Goal: Information Seeking & Learning: Find specific fact

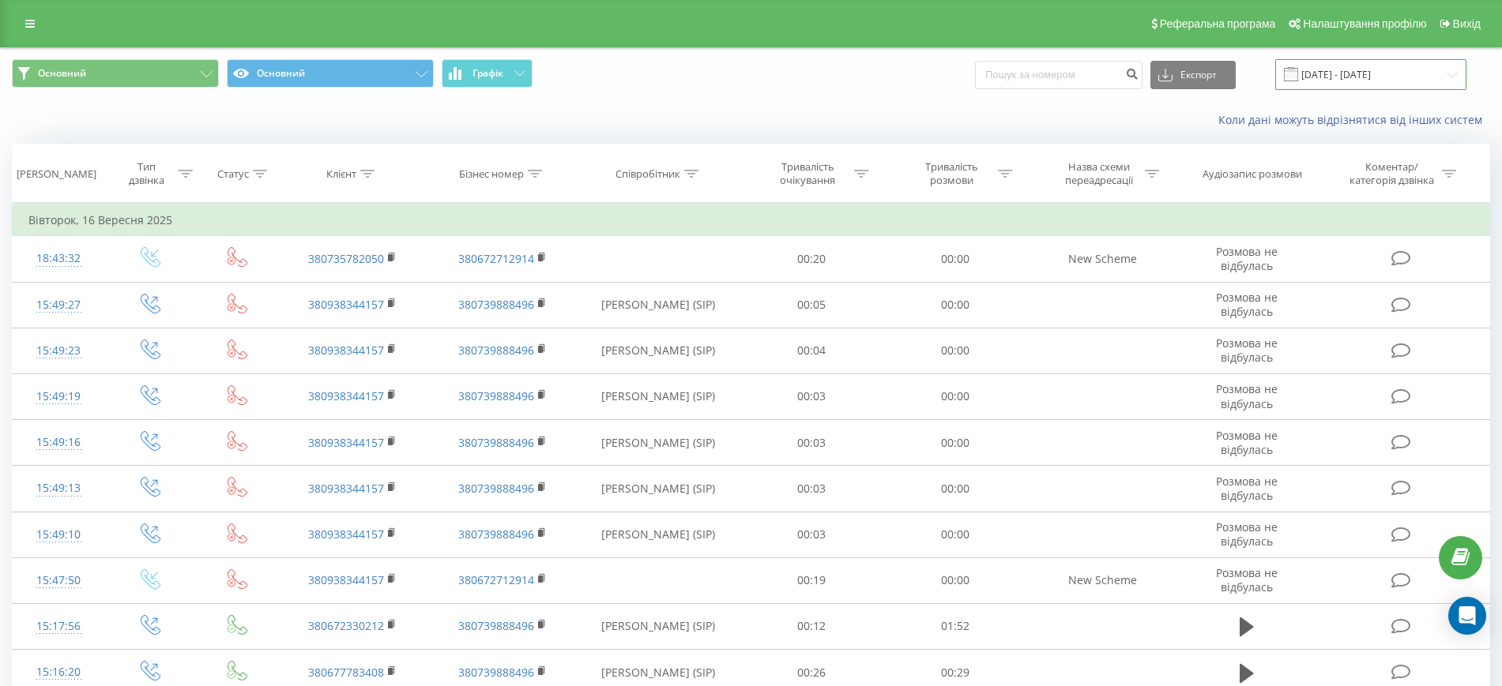
click at [1340, 74] on input "16.09.2025 - 16.09.2025" at bounding box center [1370, 74] width 191 height 31
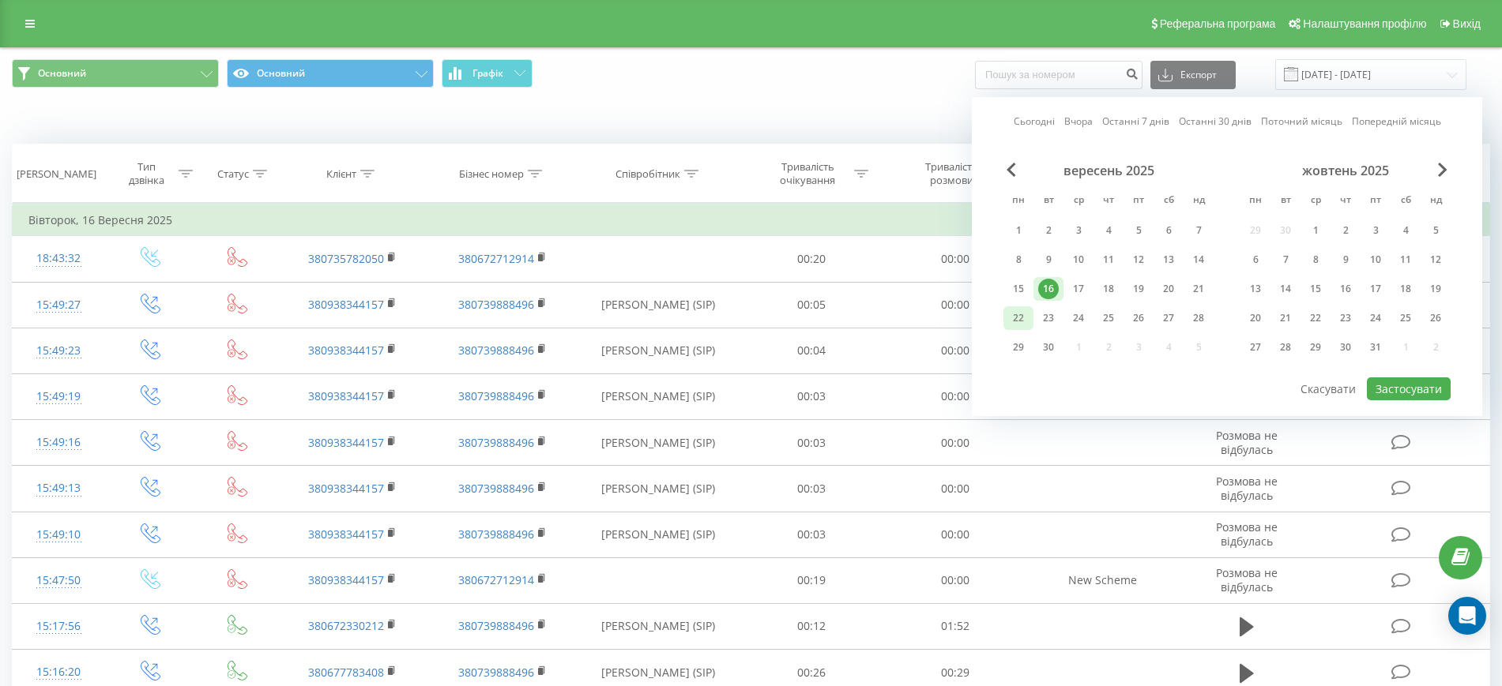
click at [1024, 324] on div "22" at bounding box center [1018, 318] width 21 height 21
click at [1392, 390] on button "Застосувати" at bounding box center [1408, 389] width 84 height 23
type input "22.09.2025 - 22.09.2025"
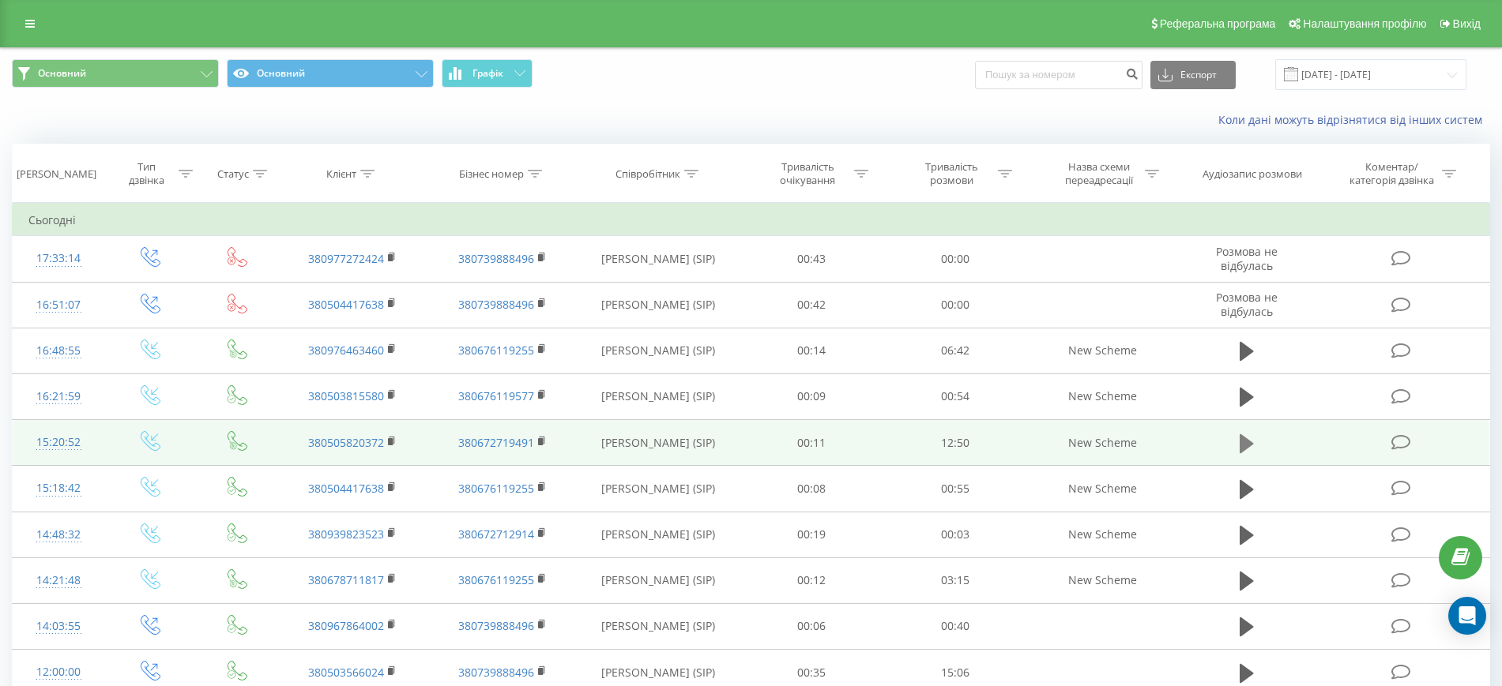
click at [1244, 439] on icon at bounding box center [1246, 443] width 14 height 19
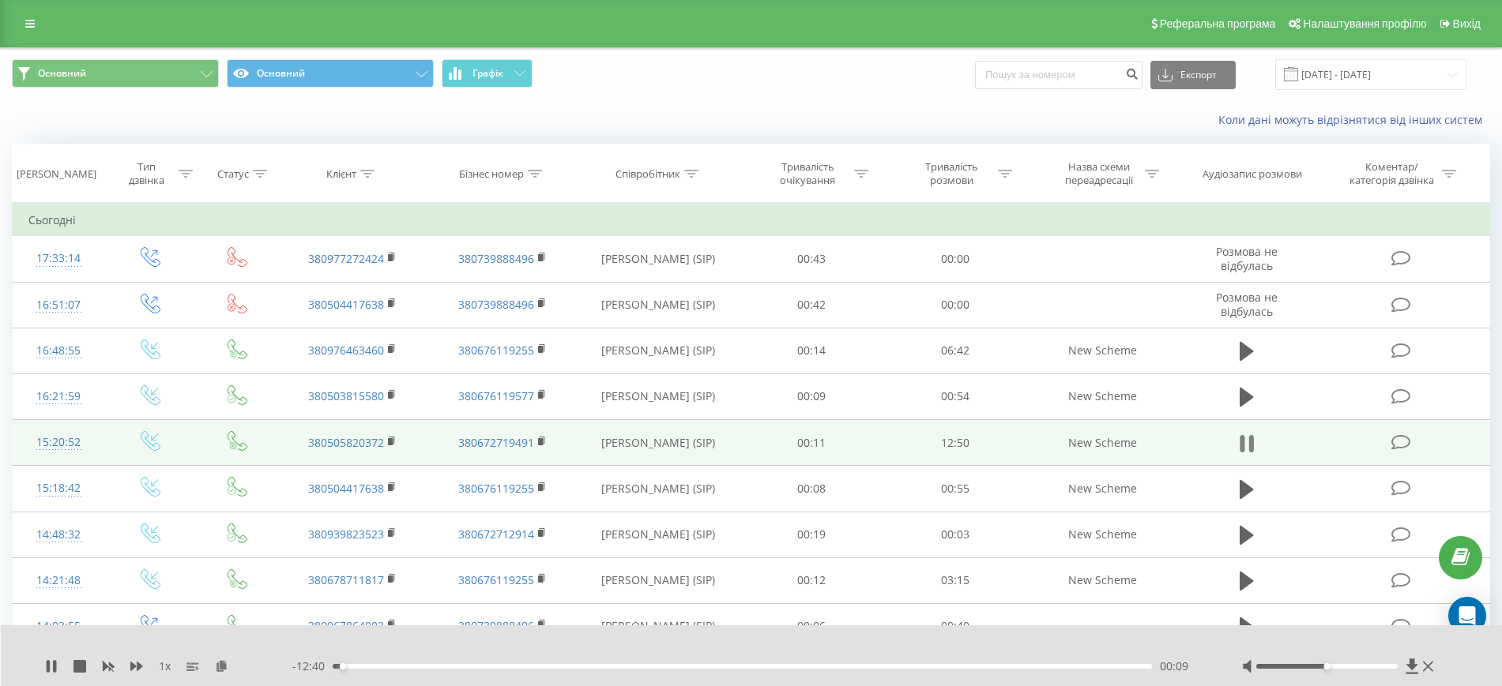
click at [1248, 449] on icon at bounding box center [1246, 444] width 14 height 22
click at [694, 172] on icon at bounding box center [691, 174] width 14 height 8
click at [693, 278] on input "text" at bounding box center [658, 287] width 139 height 28
type input "Маєцький Артем"
click at [701, 312] on span "OK" at bounding box center [692, 318] width 44 height 24
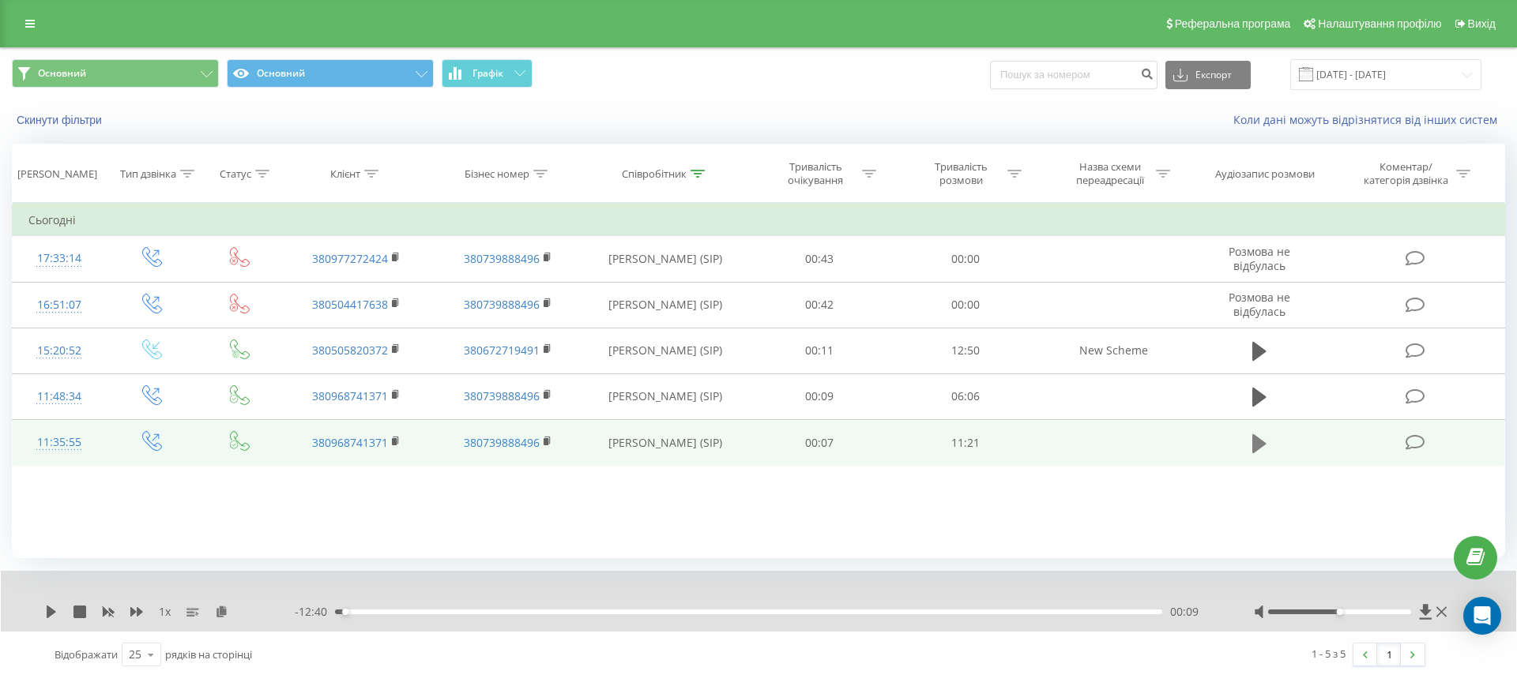
click at [1256, 445] on icon at bounding box center [1259, 443] width 14 height 19
click at [397, 444] on rect at bounding box center [394, 441] width 5 height 7
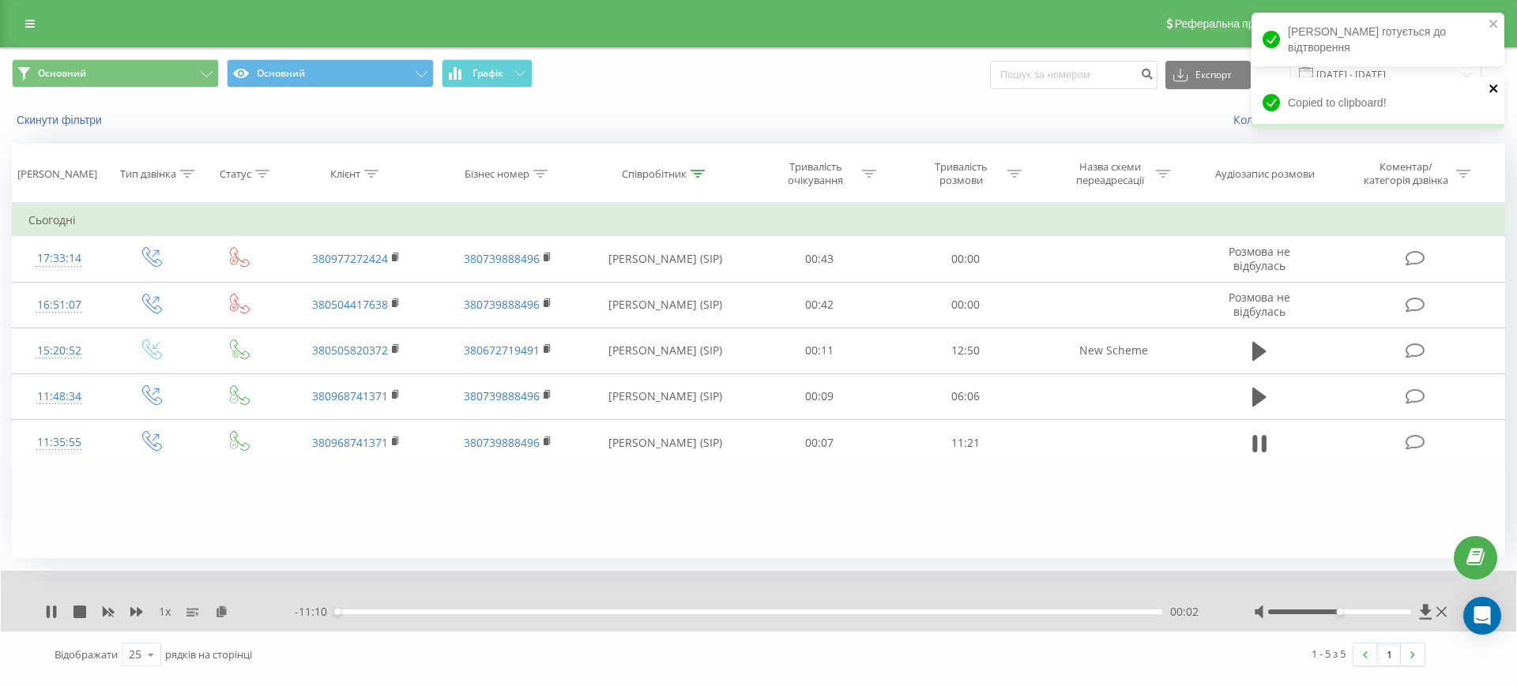
click at [1491, 87] on icon "close" at bounding box center [1493, 89] width 8 height 8
click at [1490, 23] on icon "close" at bounding box center [1493, 23] width 11 height 13
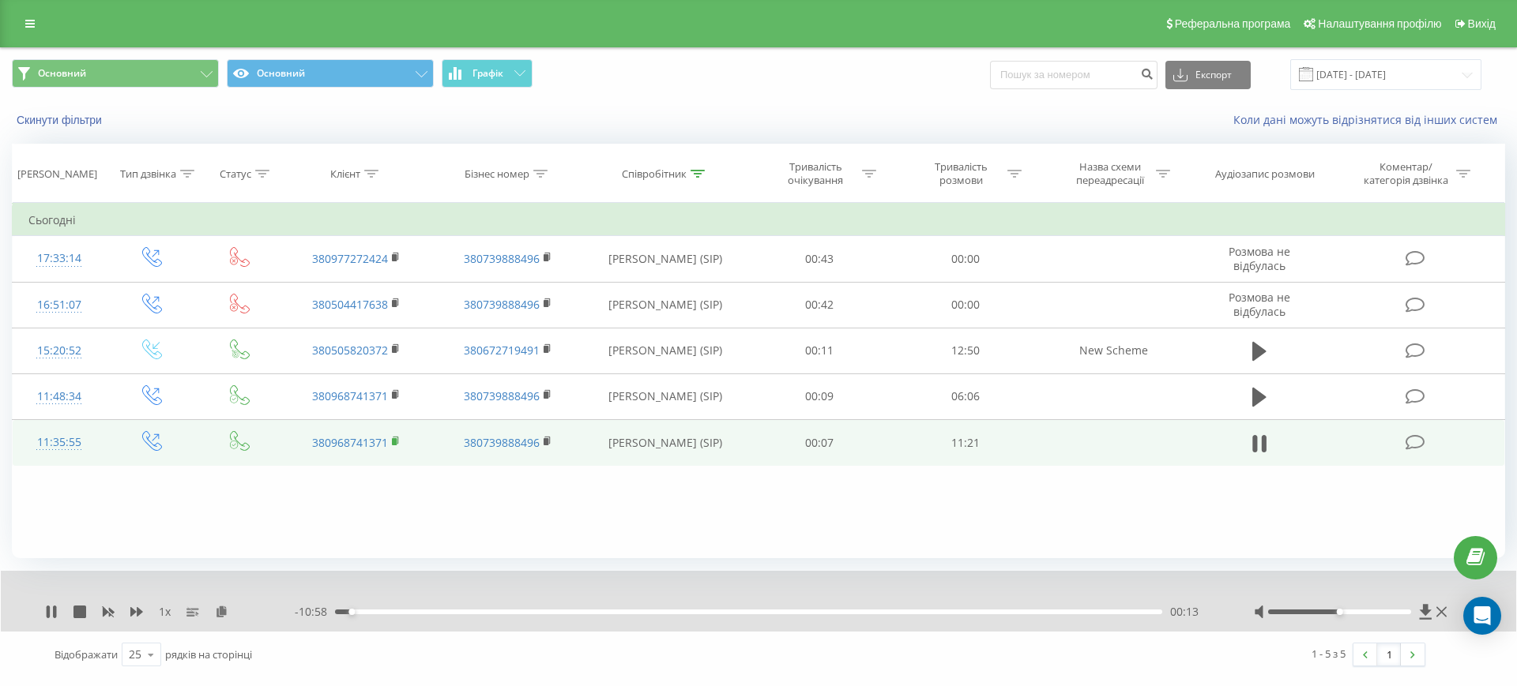
click at [396, 442] on rect at bounding box center [394, 441] width 5 height 7
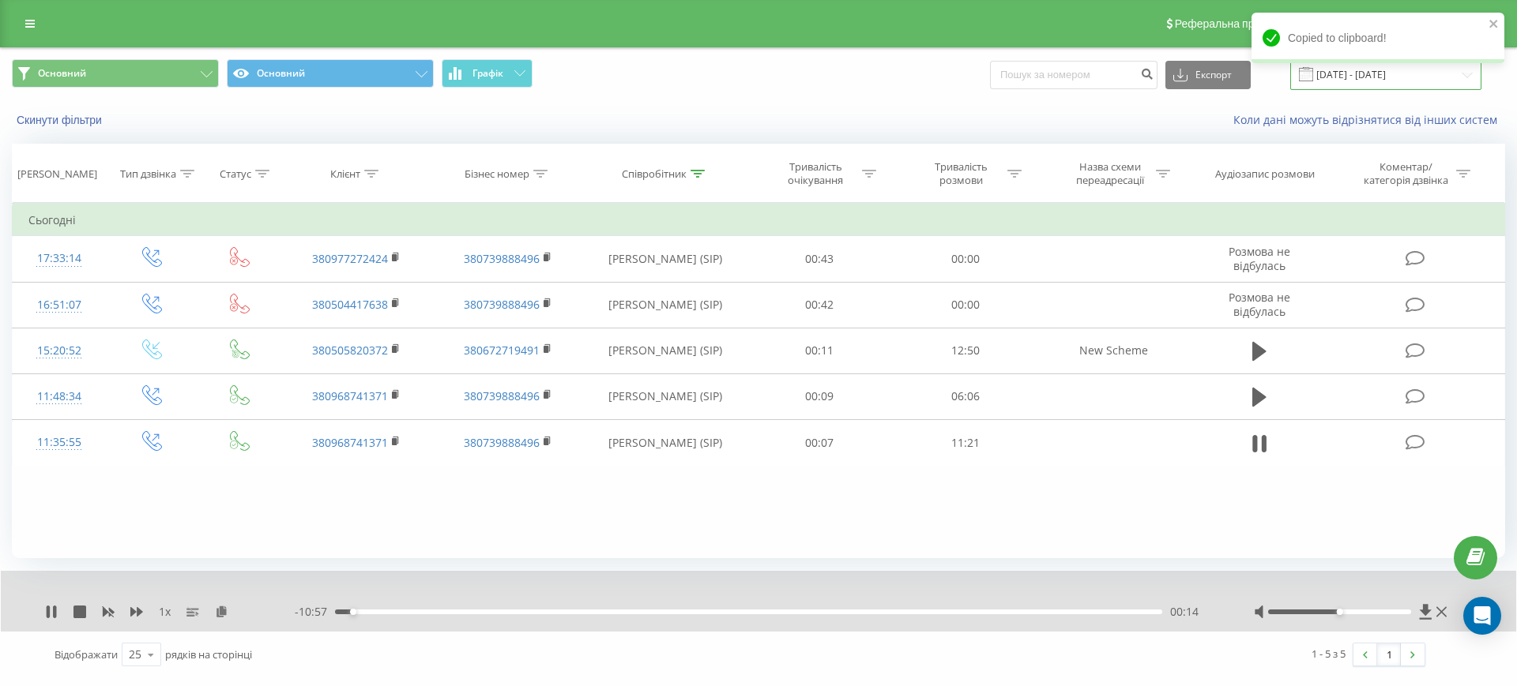
click at [1400, 83] on input "22.09.2025 - 22.09.2025" at bounding box center [1385, 74] width 191 height 31
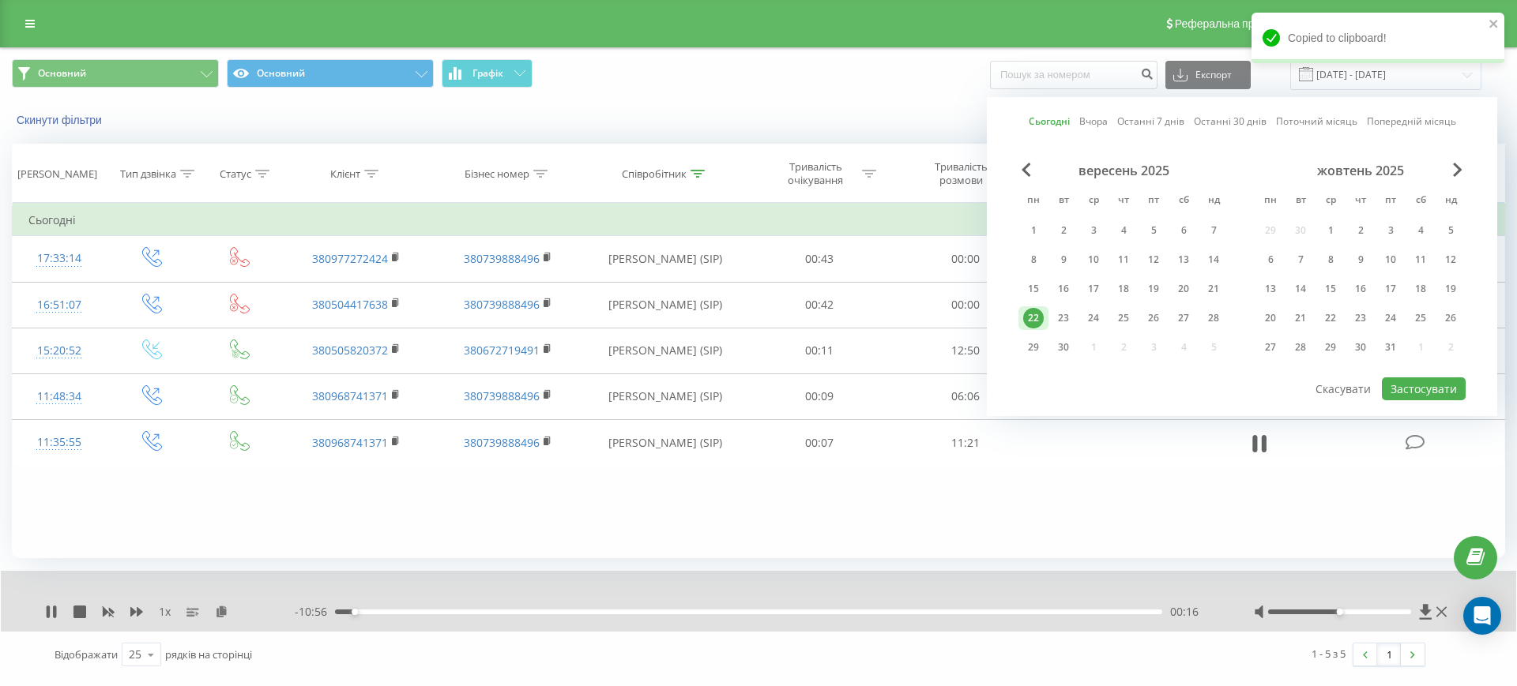
click at [1040, 167] on div "вересень 2025" at bounding box center [1123, 171] width 210 height 16
click at [1021, 169] on span "Previous Month" at bounding box center [1025, 170] width 9 height 14
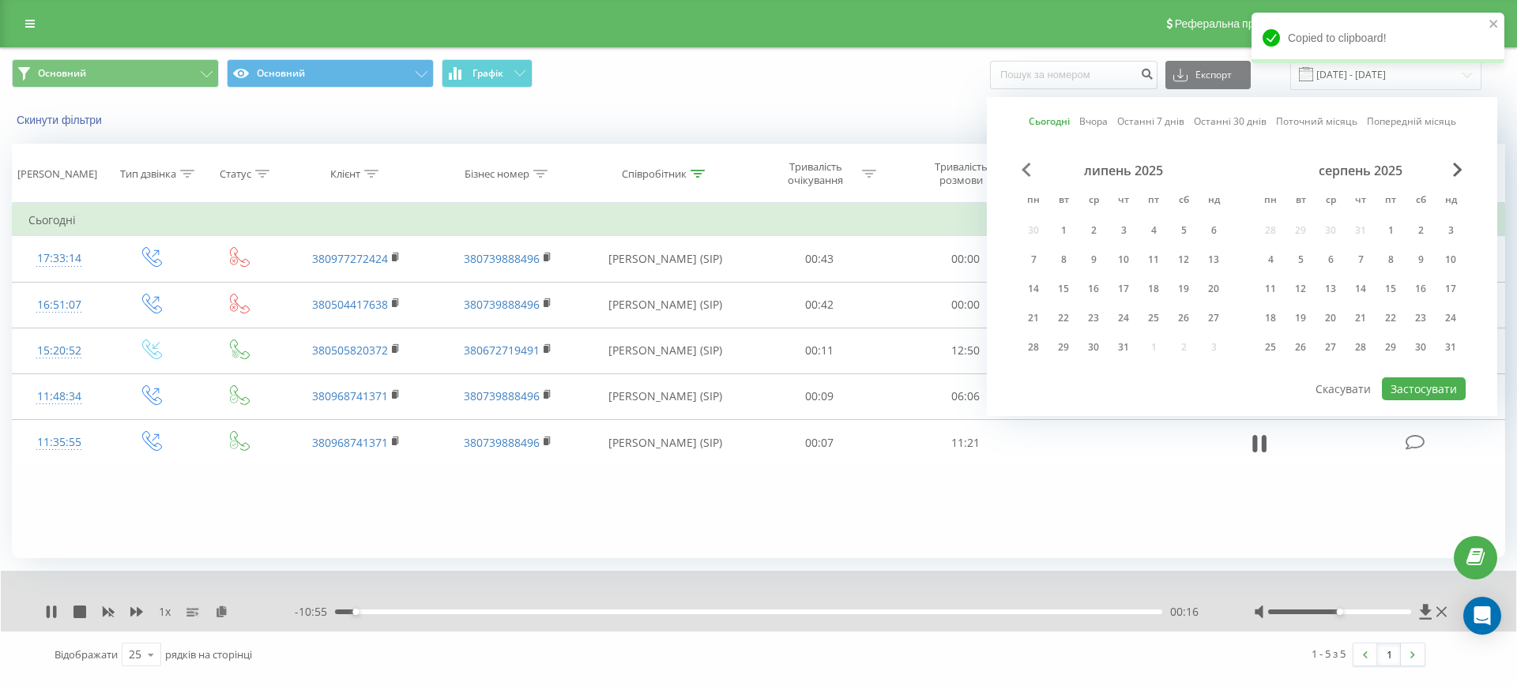
click at [1021, 169] on span "Previous Month" at bounding box center [1025, 170] width 9 height 14
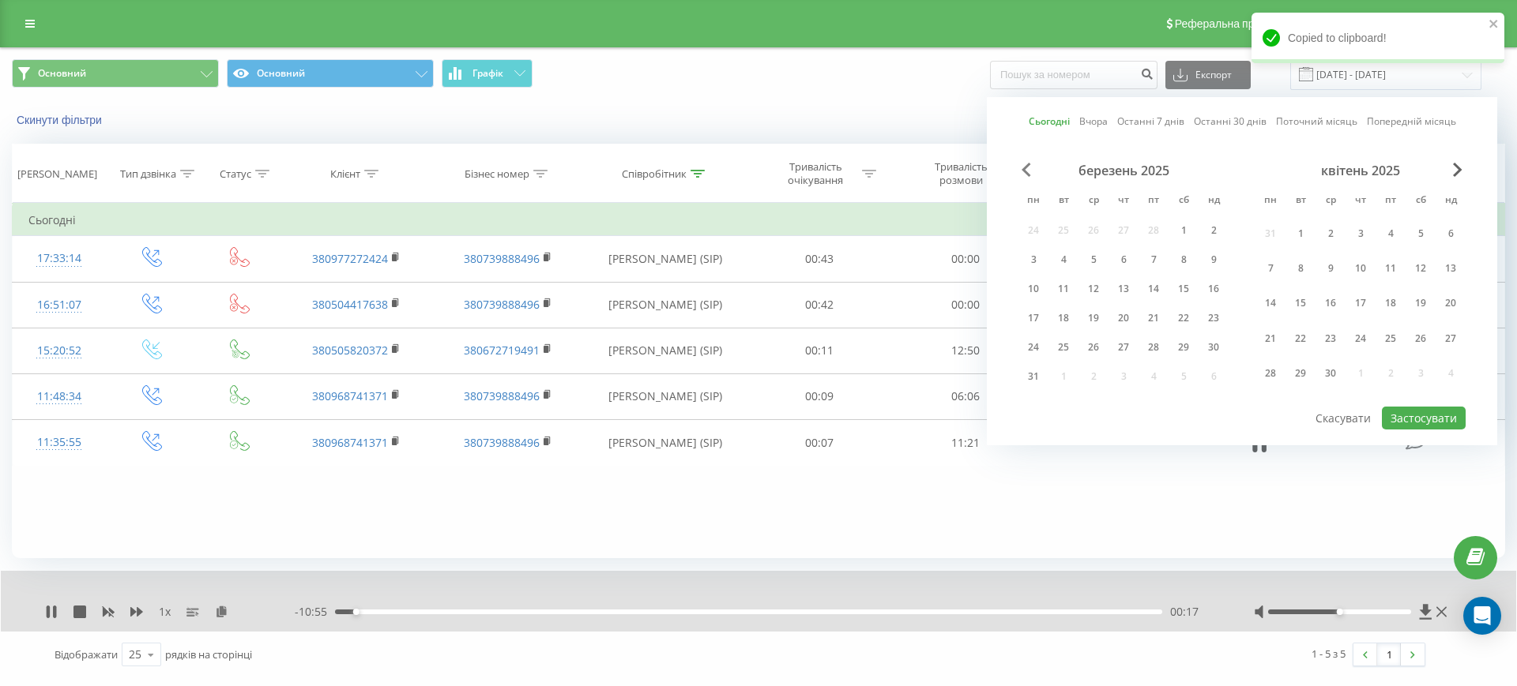
click at [1021, 169] on span "Previous Month" at bounding box center [1025, 170] width 9 height 14
click at [1182, 235] on div "1" at bounding box center [1183, 234] width 21 height 21
click at [1460, 169] on span "Next Month" at bounding box center [1457, 170] width 9 height 14
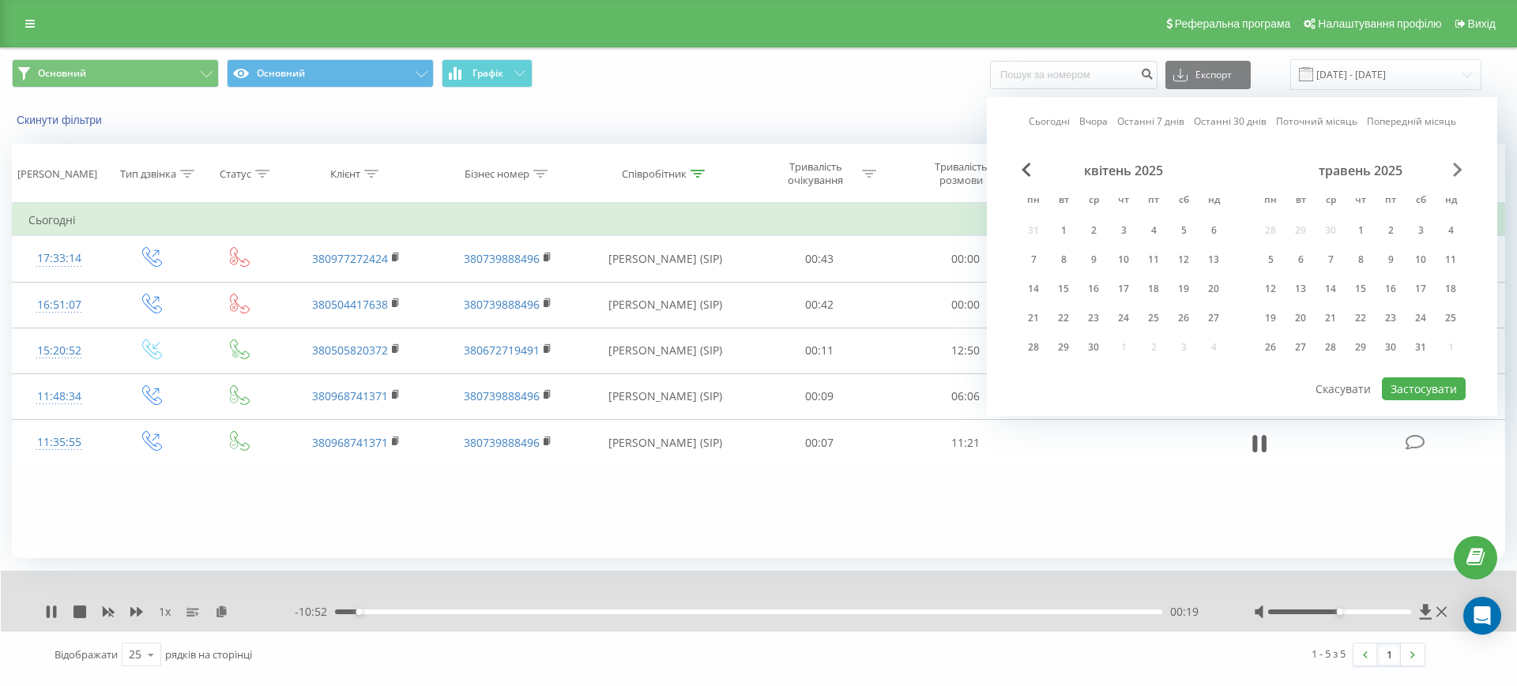
click at [1459, 169] on span "Next Month" at bounding box center [1457, 170] width 9 height 14
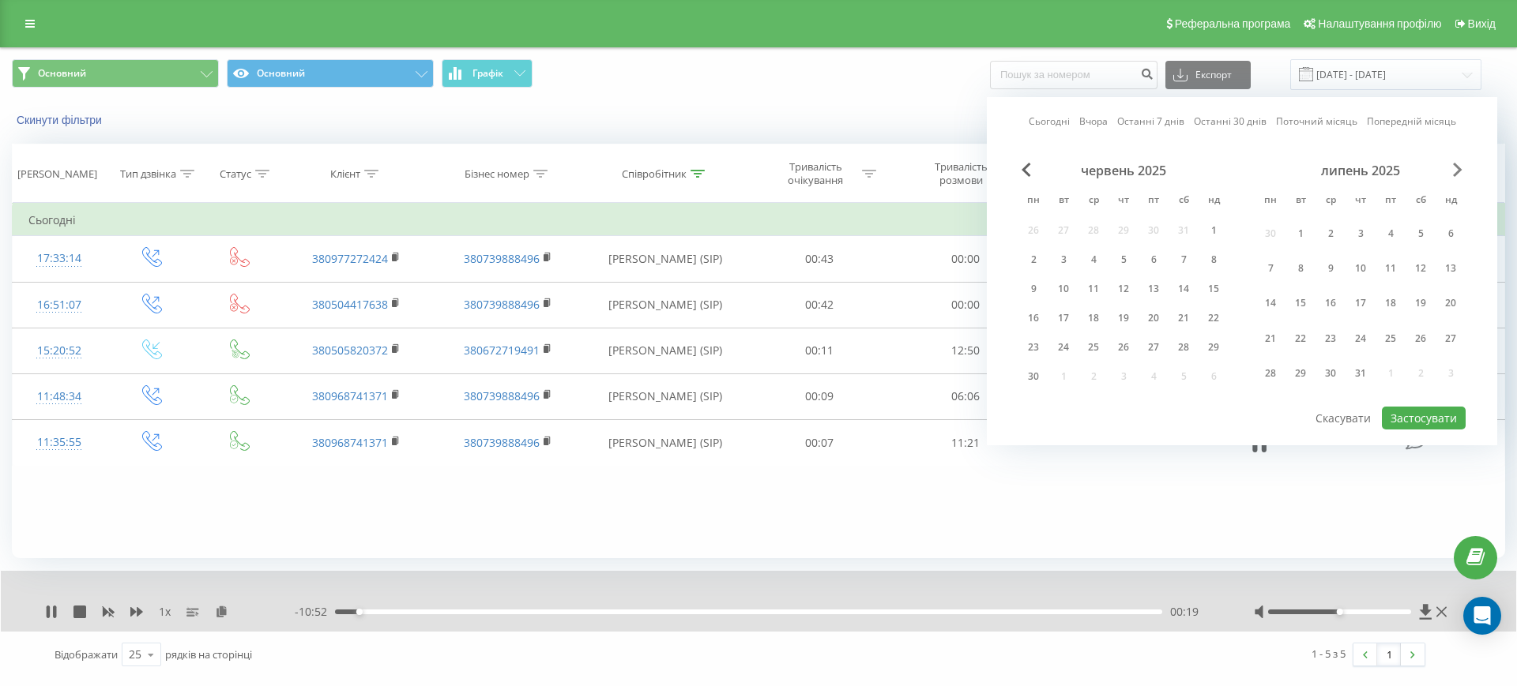
click at [1459, 169] on span "Next Month" at bounding box center [1457, 170] width 9 height 14
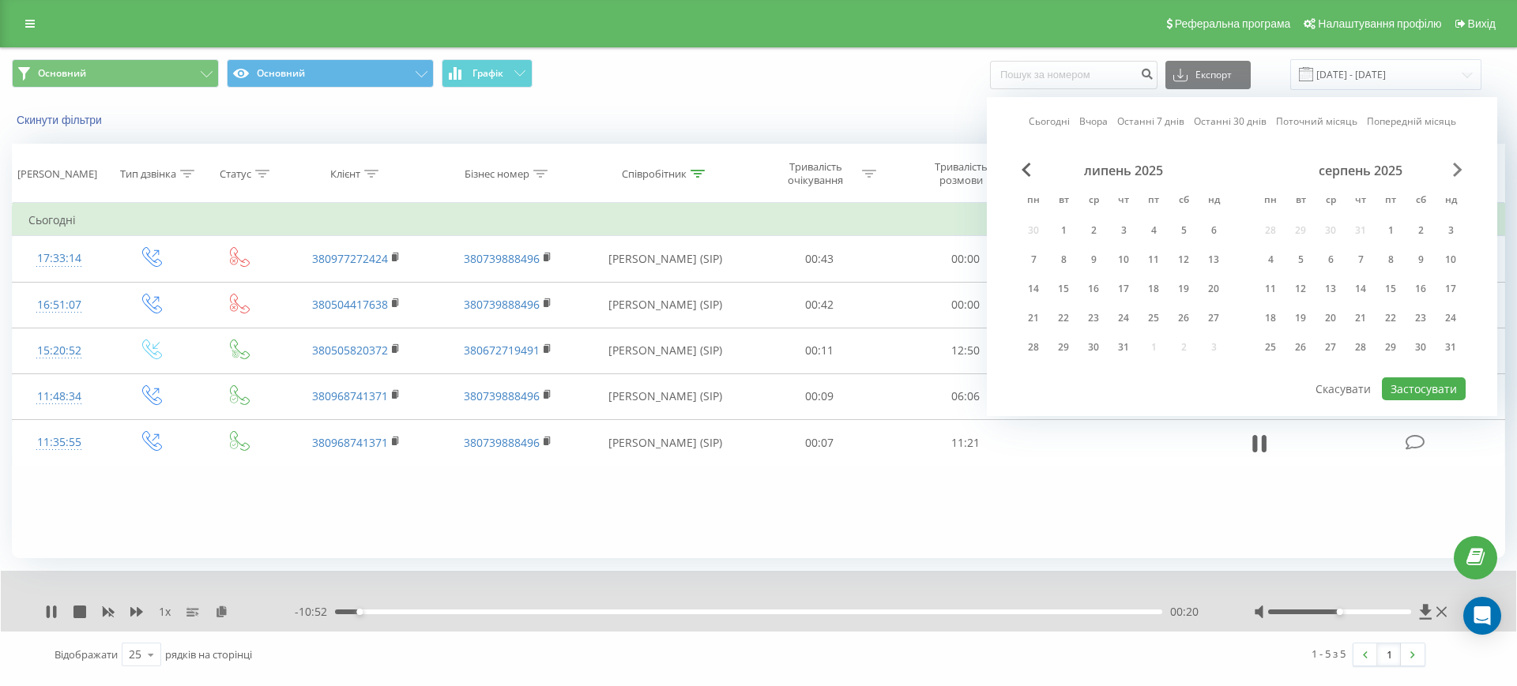
click at [1458, 169] on span "Next Month" at bounding box center [1457, 170] width 9 height 14
click at [1306, 346] on div "30" at bounding box center [1300, 347] width 21 height 21
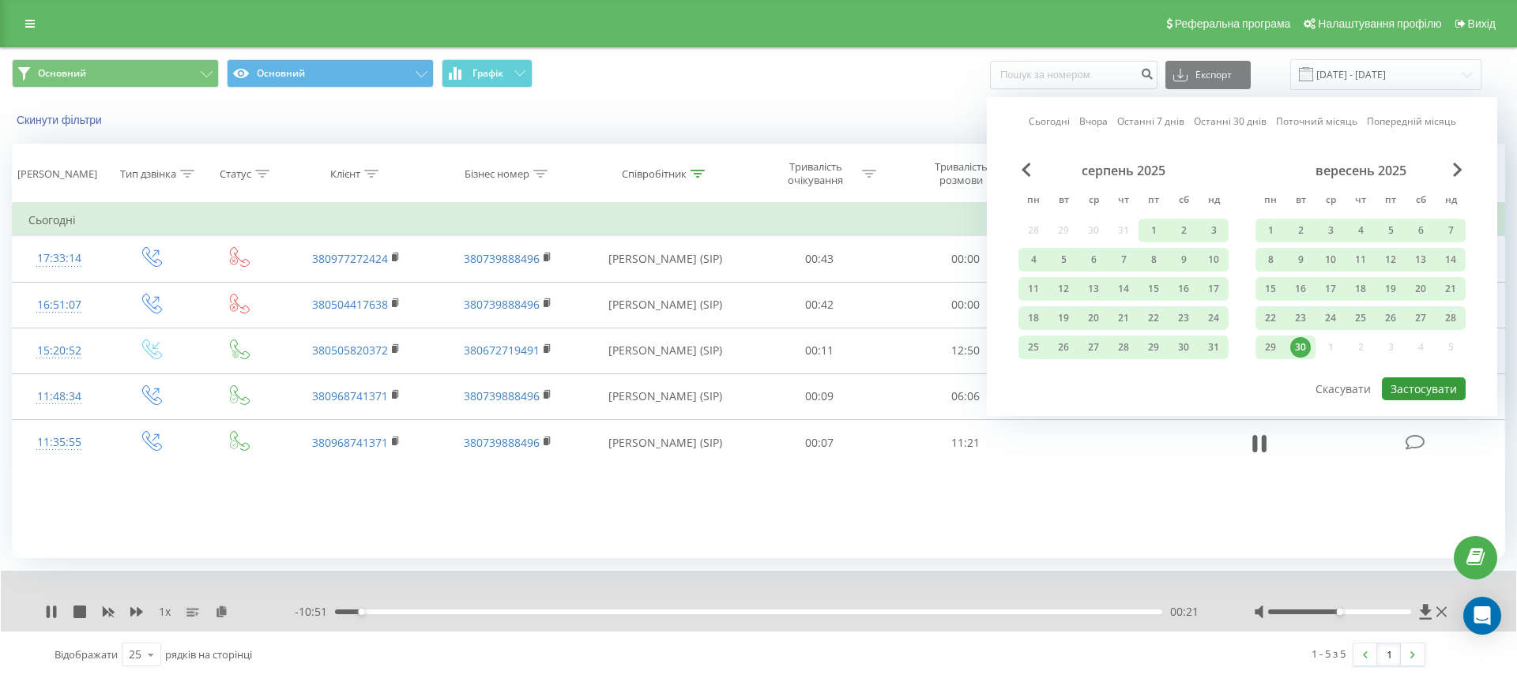
click at [1394, 388] on button "Застосувати" at bounding box center [1423, 389] width 84 height 23
type input "01.02.2025 - 30.09.2025"
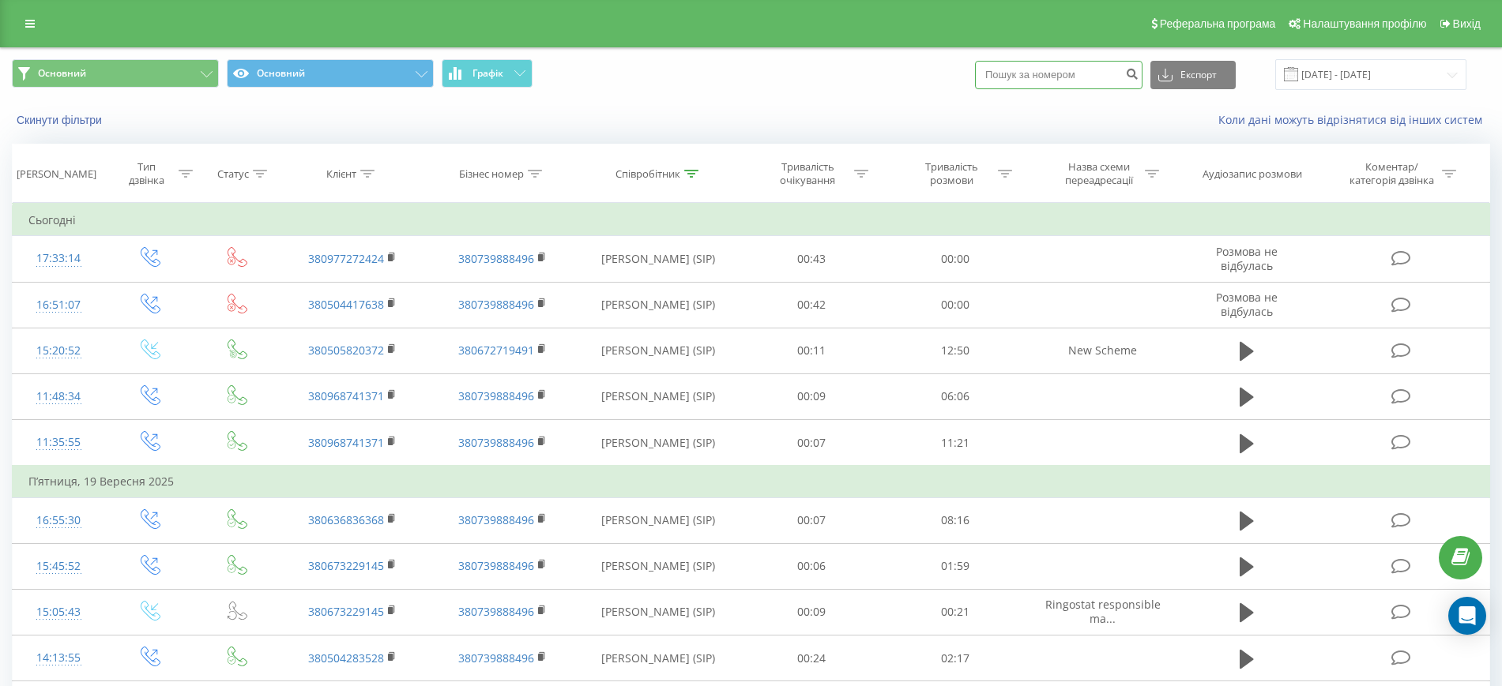
click at [1047, 75] on input at bounding box center [1058, 75] width 167 height 28
paste input "380968741371"
type input "380968741371"
click at [1142, 76] on button "submit" at bounding box center [1131, 75] width 21 height 28
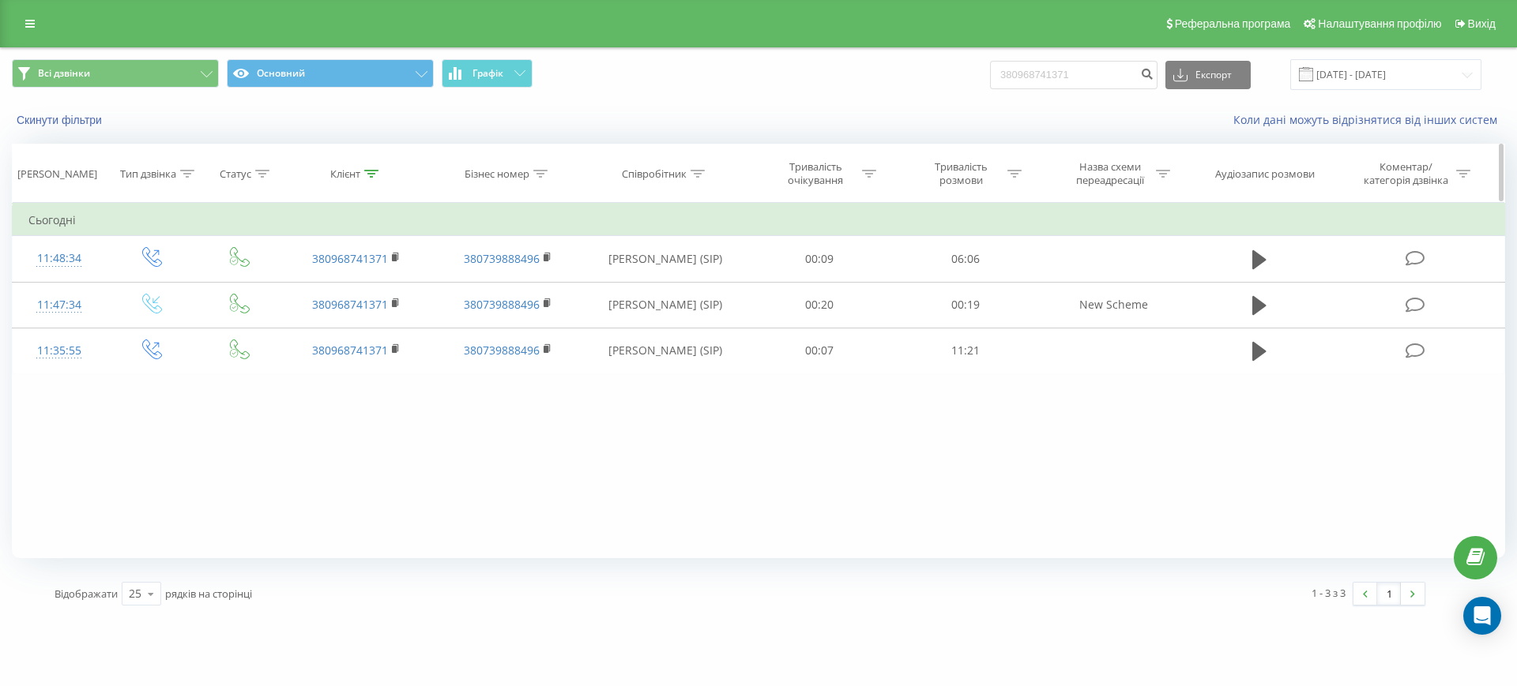
click at [696, 170] on icon at bounding box center [697, 174] width 14 height 8
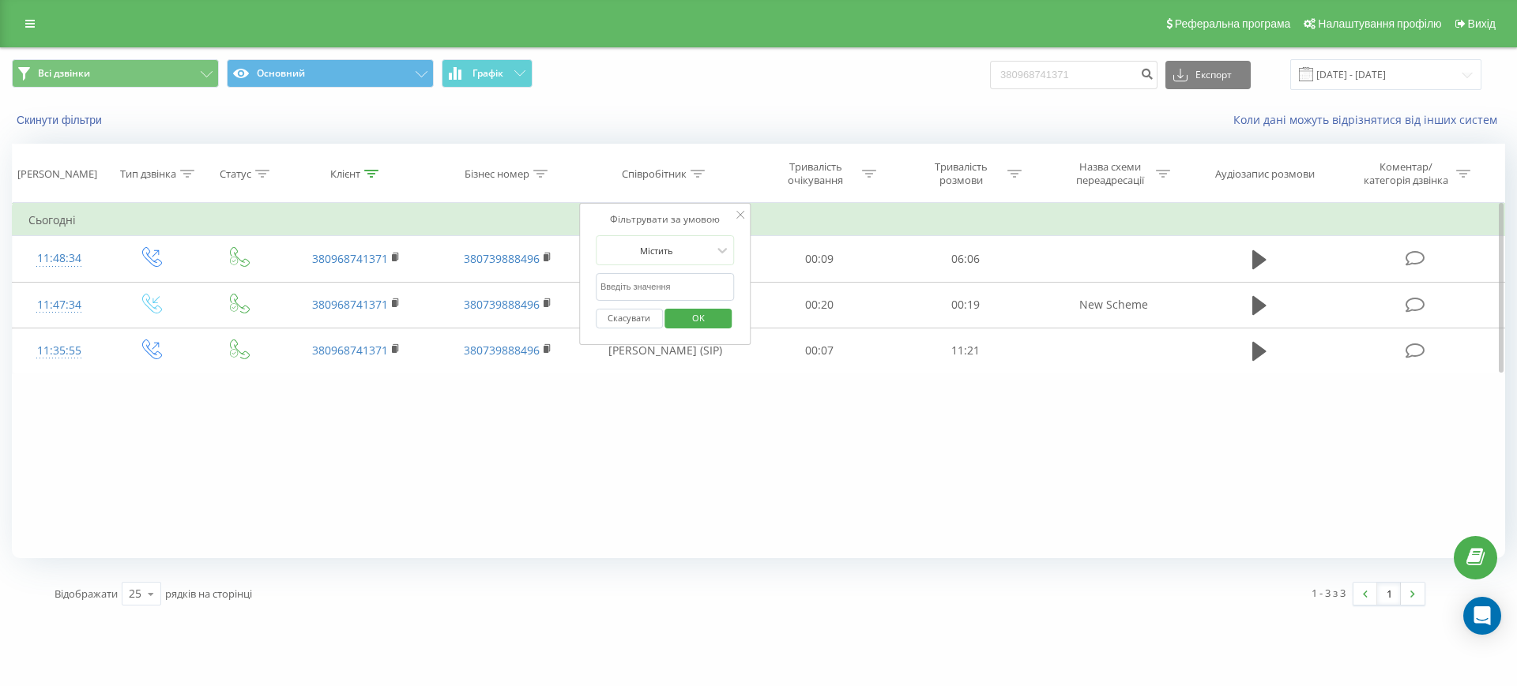
click at [678, 430] on div "Фільтрувати за умовою Дорівнює Введіть значення Скасувати OK Фільтрувати за умо…" at bounding box center [758, 380] width 1493 height 355
click at [743, 211] on icon at bounding box center [740, 215] width 8 height 8
click at [413, 456] on div "Фільтрувати за умовою Дорівнює Введіть значення Скасувати OK Фільтрувати за умо…" at bounding box center [758, 380] width 1493 height 355
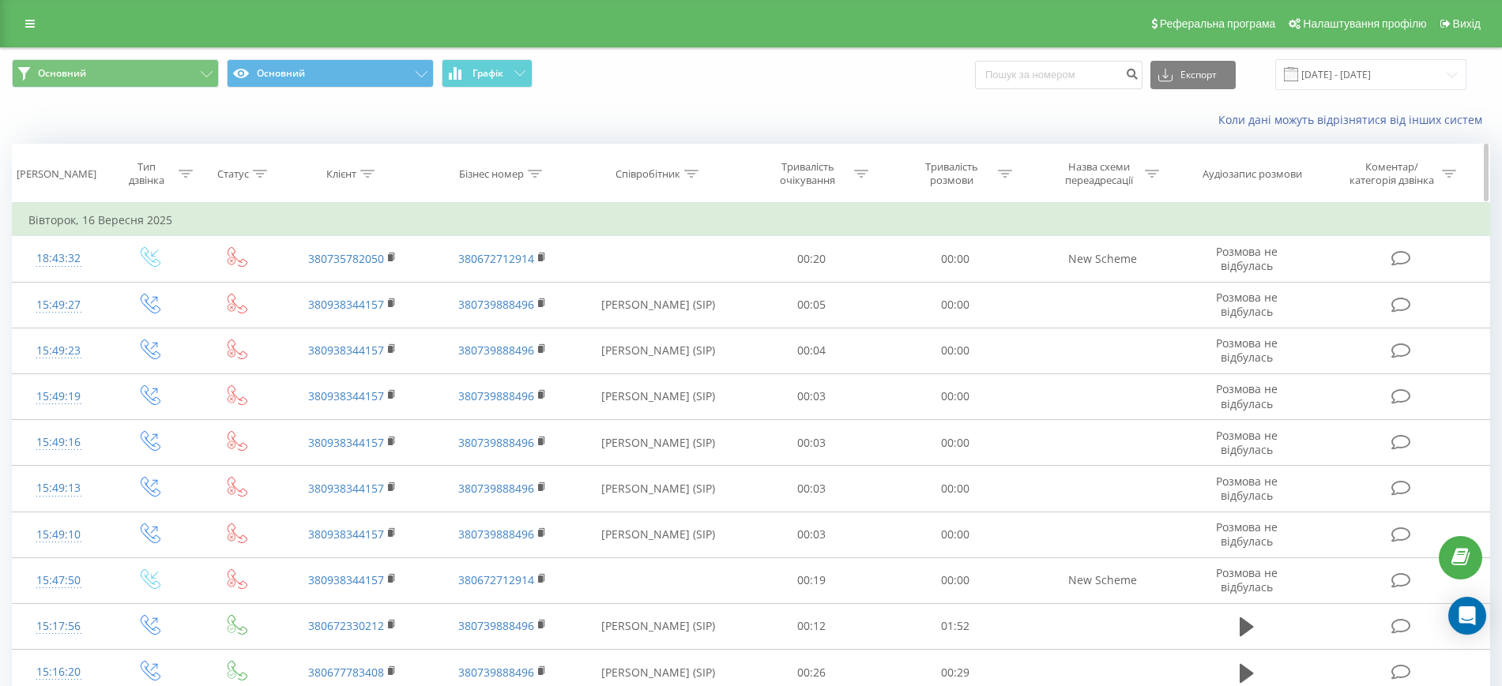
click at [694, 174] on icon at bounding box center [691, 174] width 14 height 8
click at [675, 291] on input "text" at bounding box center [658, 287] width 139 height 28
type input "Маєцький Артем"
click at [1366, 73] on input "16.09.2025 - 16.09.2025" at bounding box center [1370, 74] width 191 height 31
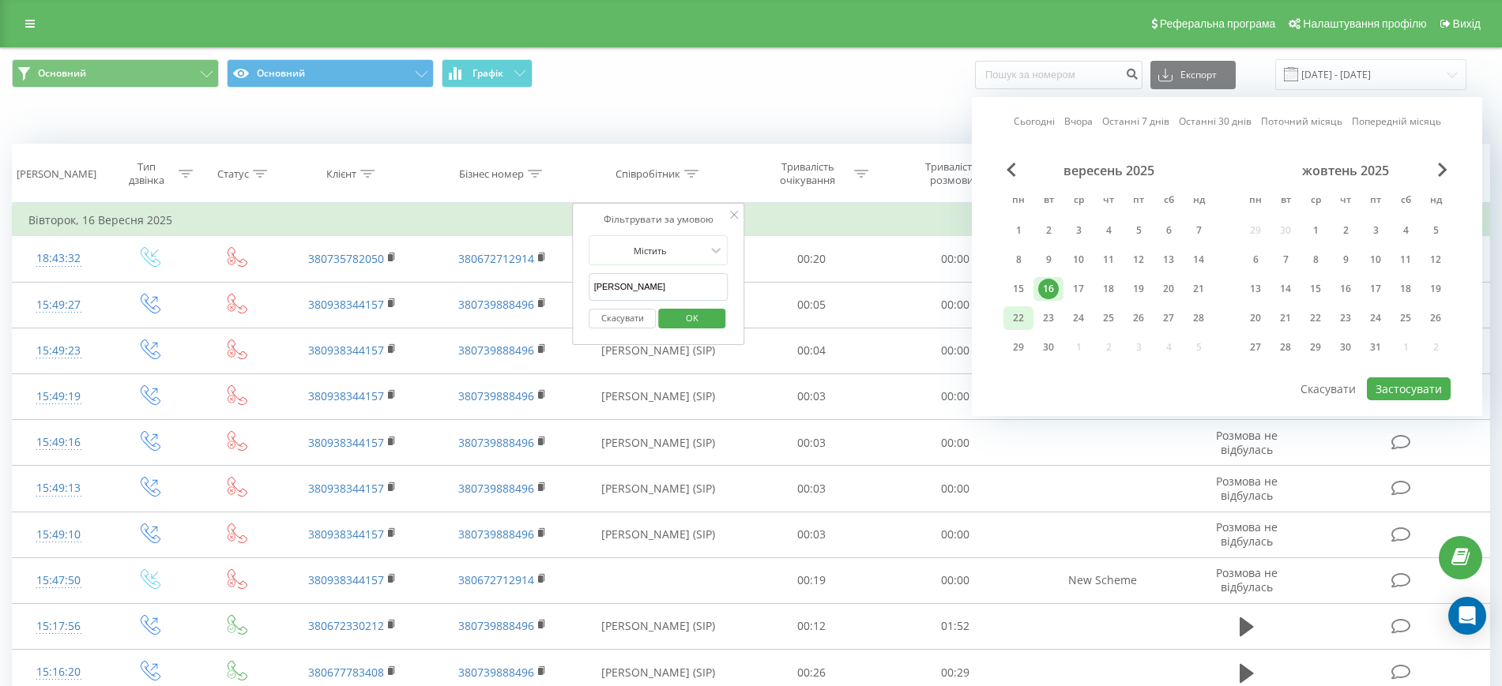
click at [1014, 320] on div "22" at bounding box center [1018, 318] width 21 height 21
click at [1400, 387] on button "Застосувати" at bounding box center [1408, 389] width 84 height 23
type input "22.09.2025 - 22.09.2025"
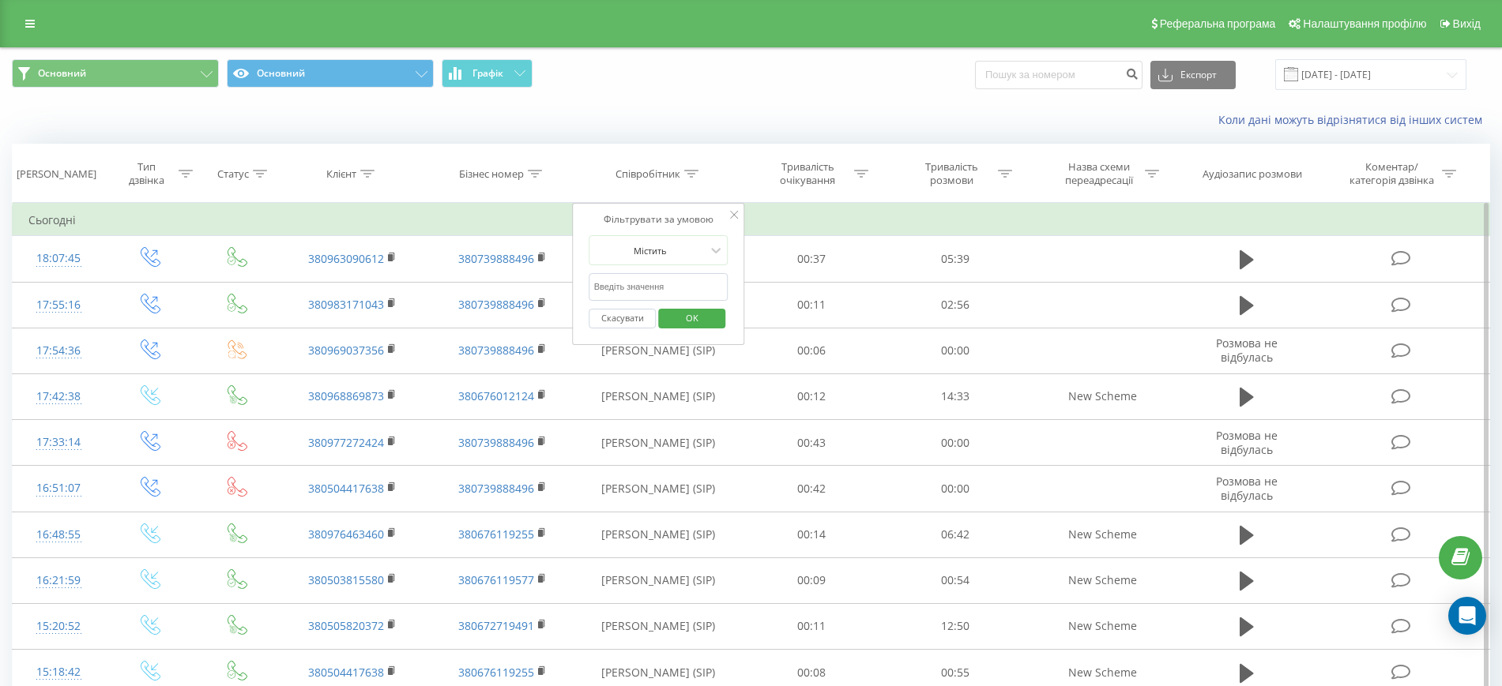
click at [659, 292] on input "text" at bounding box center [658, 287] width 139 height 28
type input "Маєцький Артем"
click at [687, 320] on span "OK" at bounding box center [692, 318] width 44 height 24
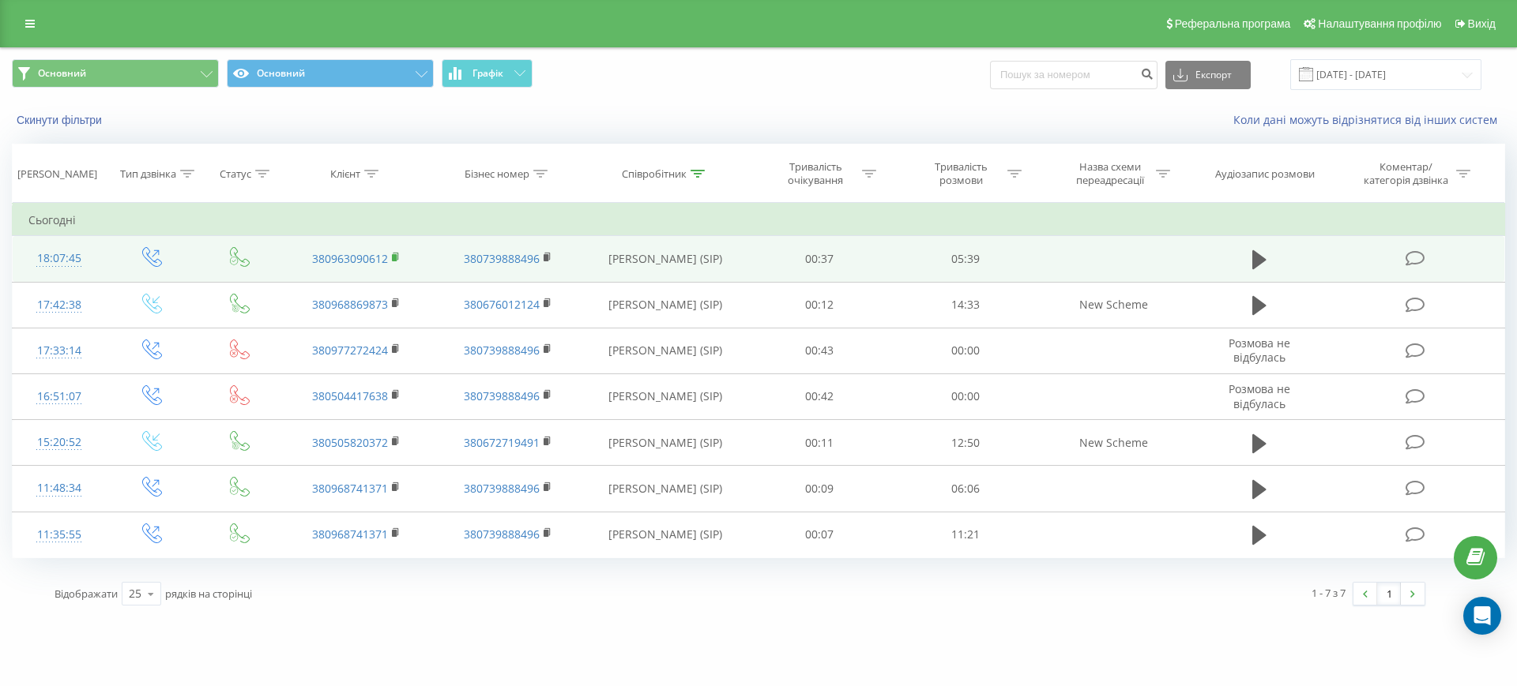
click at [397, 257] on icon at bounding box center [396, 256] width 6 height 7
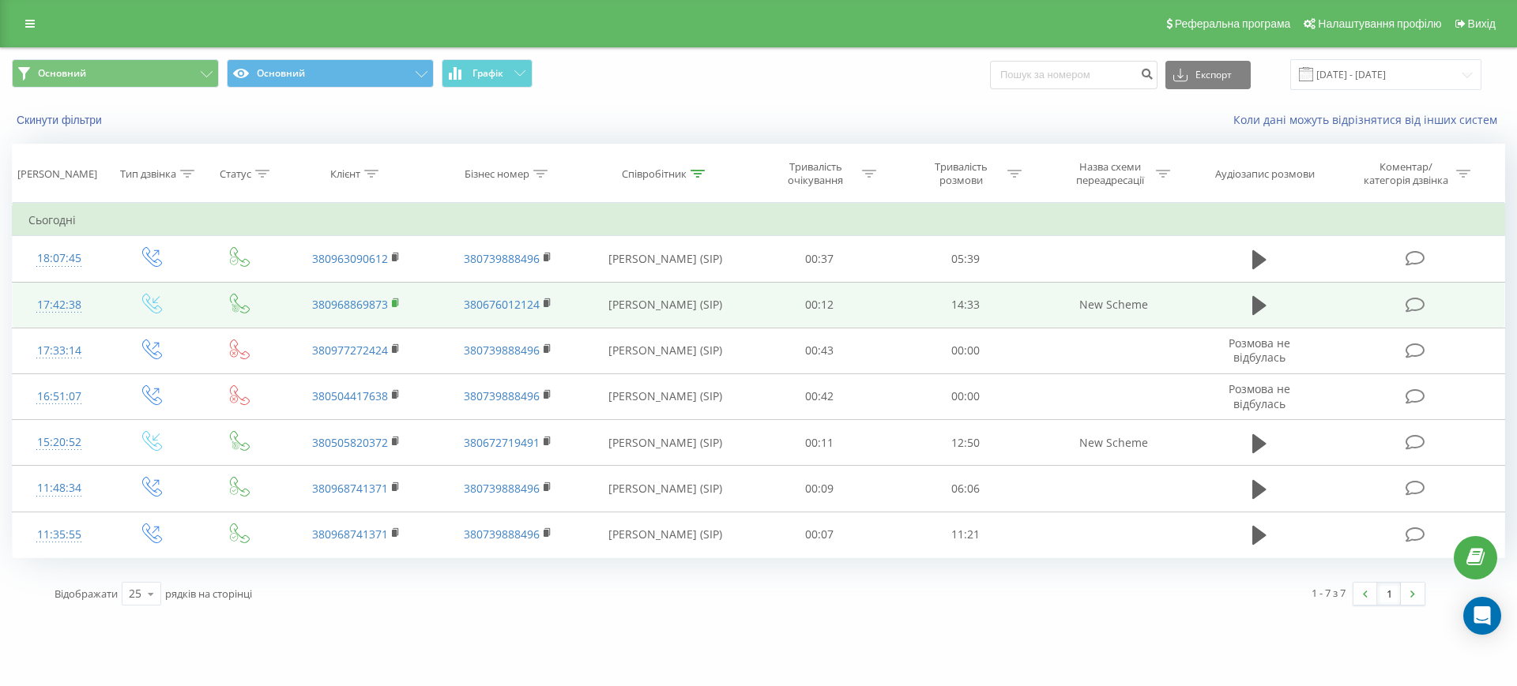
click at [394, 305] on rect at bounding box center [394, 303] width 5 height 7
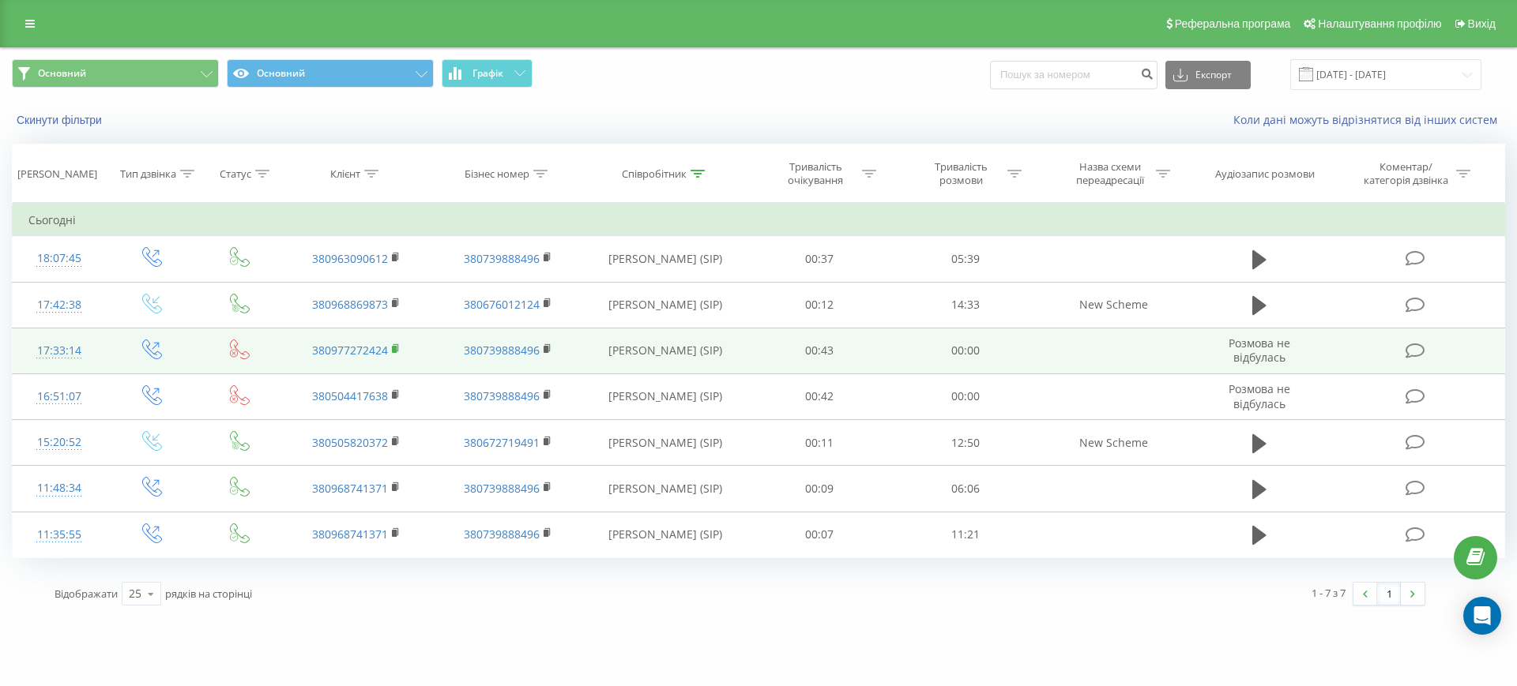
click at [396, 352] on rect at bounding box center [394, 349] width 5 height 7
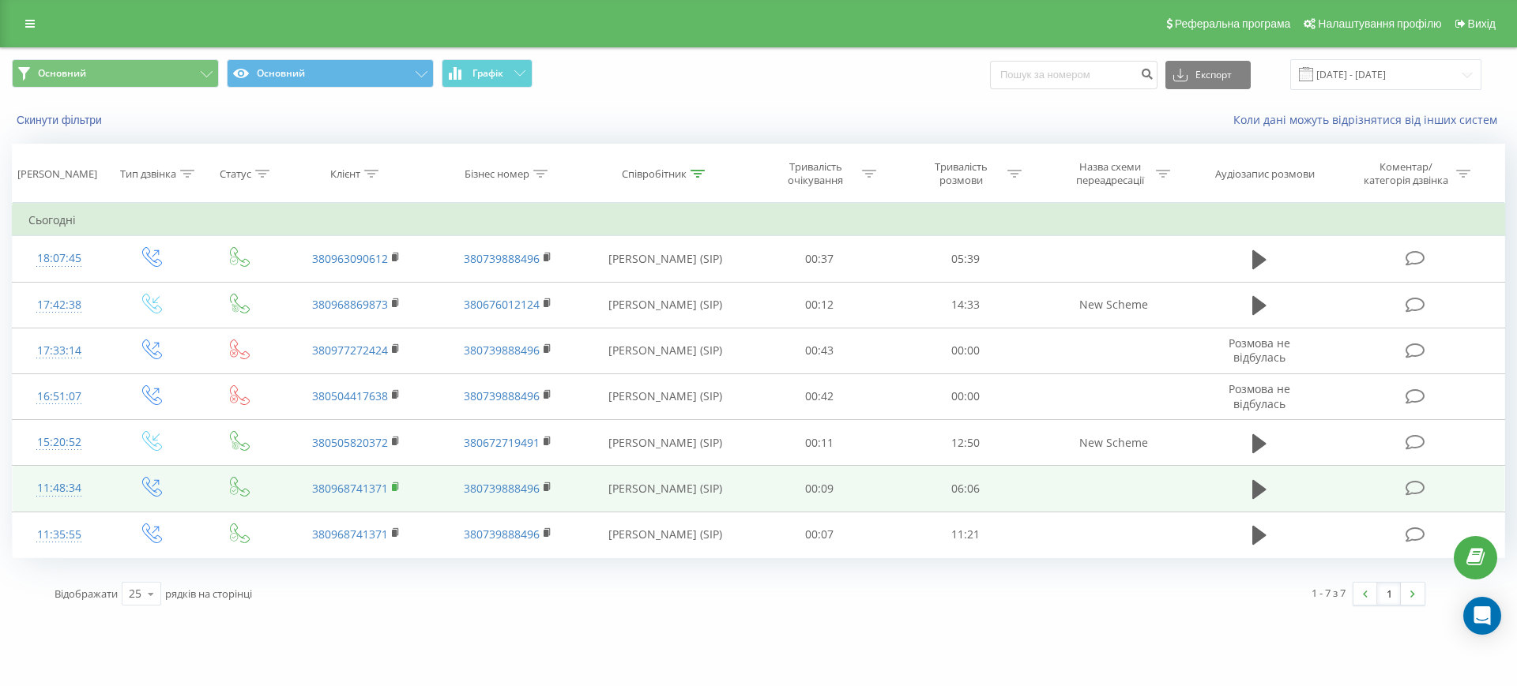
click at [397, 487] on rect at bounding box center [394, 487] width 5 height 7
